Goal: Task Accomplishment & Management: Manage account settings

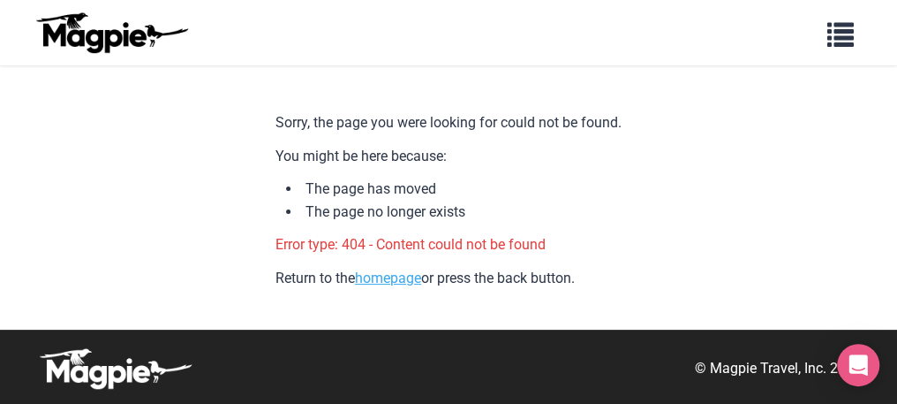
click at [388, 277] on link "homepage" at bounding box center [388, 277] width 66 height 17
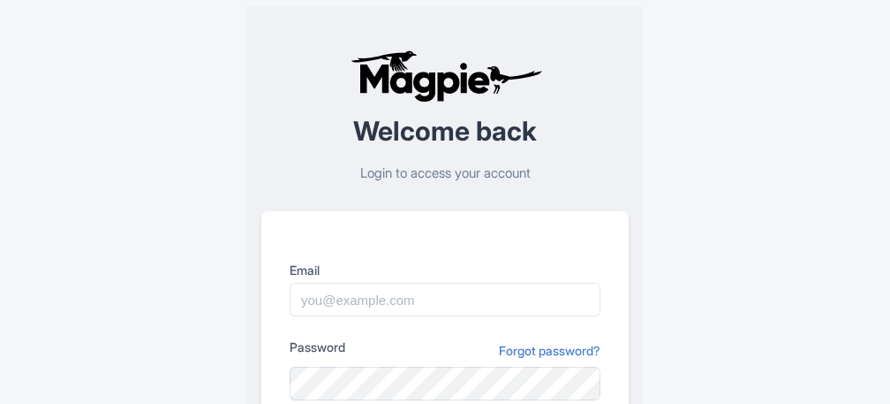
scroll to position [177, 0]
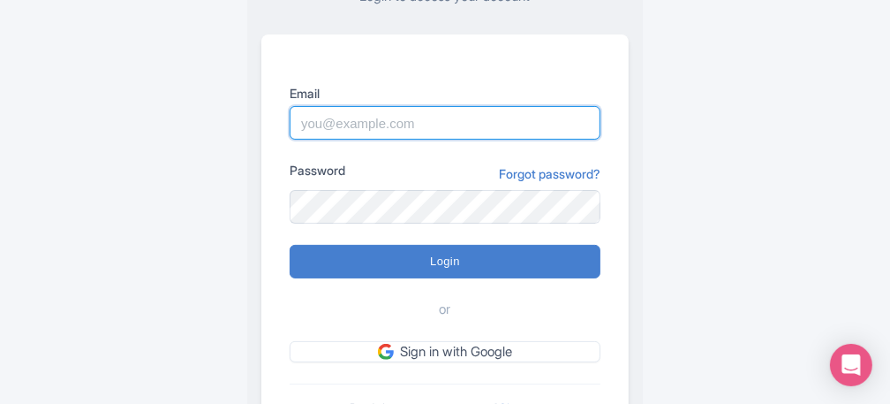
click at [432, 120] on input "Email" at bounding box center [445, 123] width 311 height 34
type input "[EMAIL_ADDRESS][DOMAIN_NAME]"
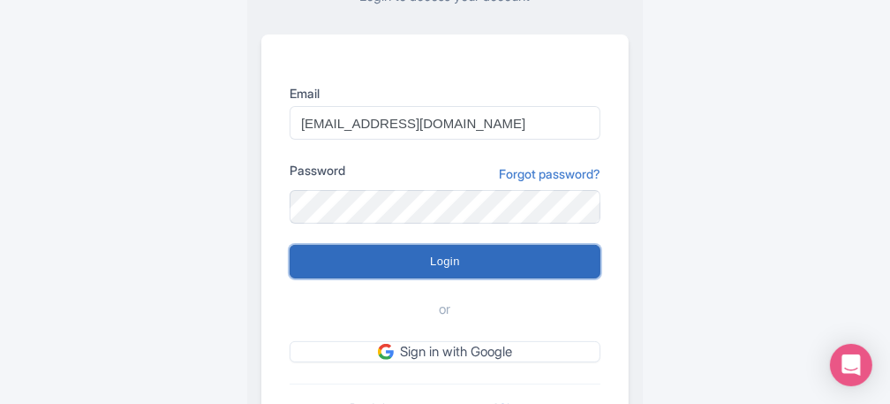
click at [467, 264] on input "Login" at bounding box center [445, 262] width 311 height 34
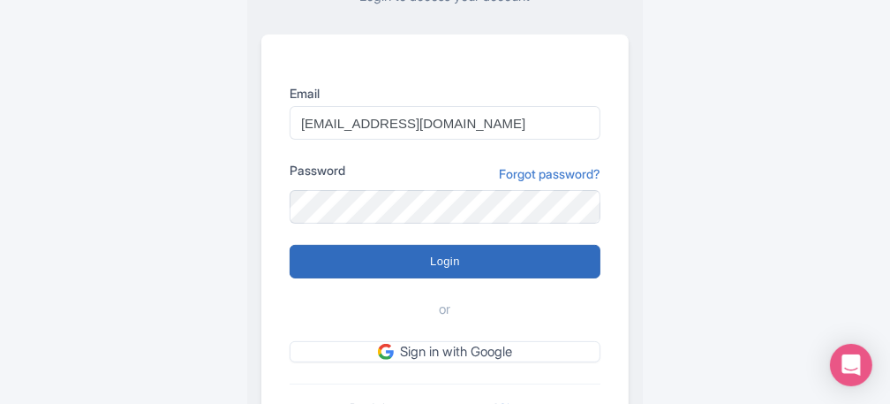
type input "Logging in..."
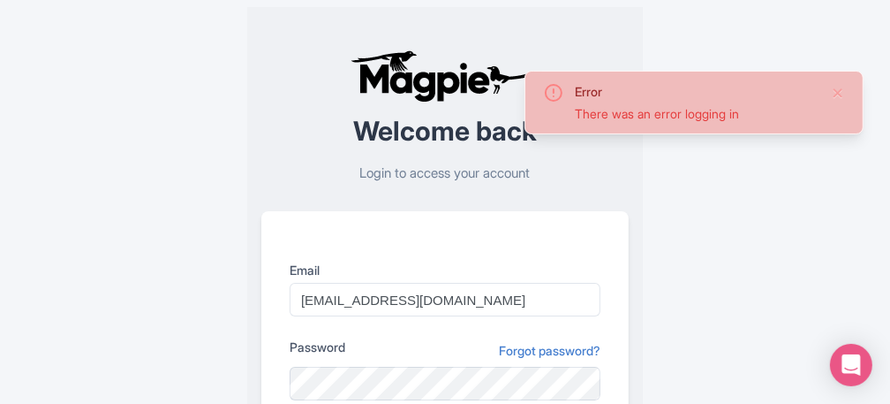
scroll to position [284, 0]
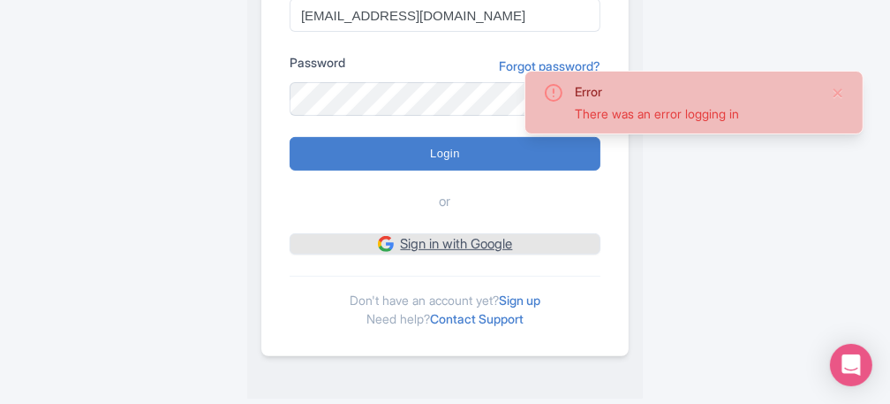
click at [442, 250] on link "Sign in with Google" at bounding box center [445, 244] width 311 height 22
